Goal: Information Seeking & Learning: Find specific fact

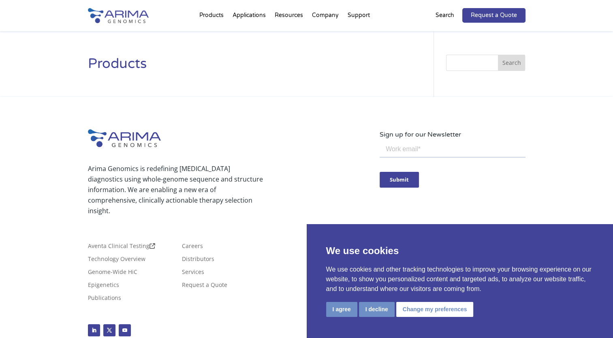
click at [449, 17] on p "Search" at bounding box center [444, 15] width 19 height 11
click at [453, 12] on p "Search" at bounding box center [444, 15] width 19 height 11
click at [451, 17] on p "Search" at bounding box center [444, 15] width 19 height 11
click at [450, 17] on p "Search" at bounding box center [444, 15] width 19 height 11
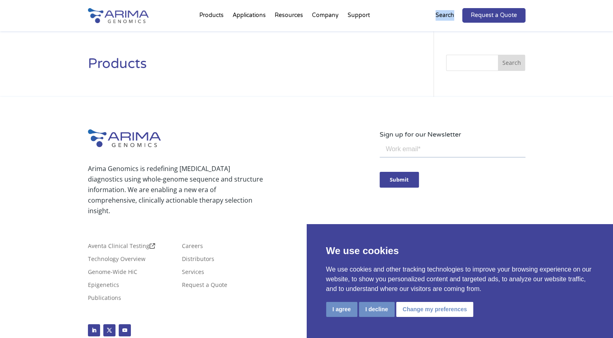
click at [450, 17] on p "Search" at bounding box center [444, 15] width 19 height 11
drag, startPoint x: 450, startPoint y: 17, endPoint x: 460, endPoint y: 75, distance: 58.2
click at [460, 75] on div "Search Search" at bounding box center [479, 75] width 91 height 40
click at [470, 66] on input "Search" at bounding box center [485, 63] width 79 height 16
paste input "Examining the limitations of AI in business and the need for human oversight"
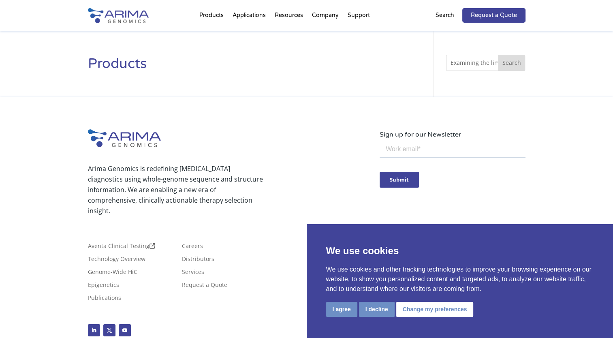
scroll to position [0, 134]
type input "Examining the limitations of AI in business and the need for human oversight"
click at [498, 55] on button "Search" at bounding box center [512, 63] width 28 height 16
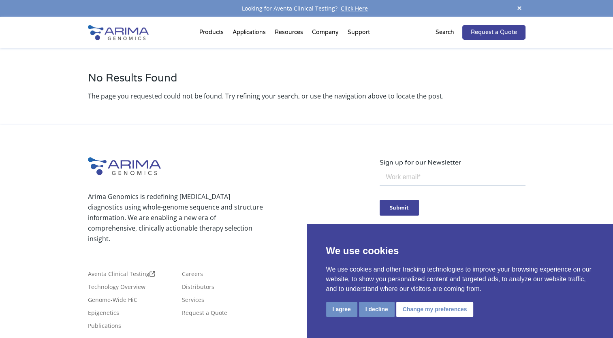
click at [443, 28] on p "Search" at bounding box center [444, 32] width 19 height 11
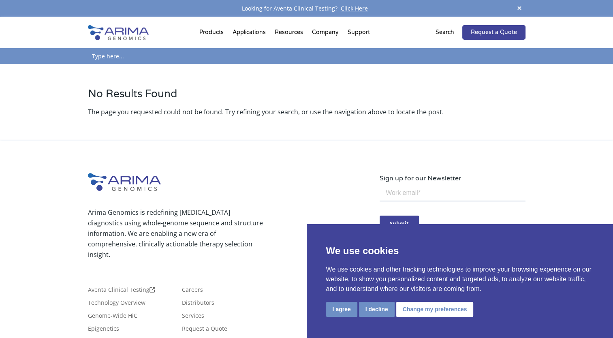
click at [111, 60] on input "text" at bounding box center [306, 56] width 437 height 16
paste input "Examining the limitations of AI in business and the need for human oversight"
type input "Examining the limitations of AI in business and the need for human oversight"
click input "Search" at bounding box center [0, 0] width 0 height 0
